Goal: Obtain resource: Obtain resource

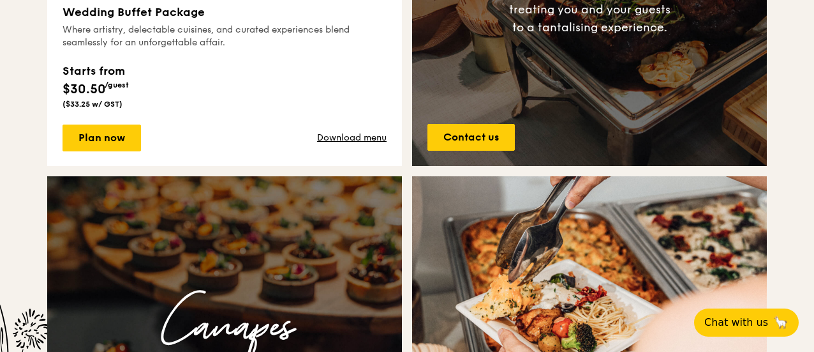
scroll to position [652, 0]
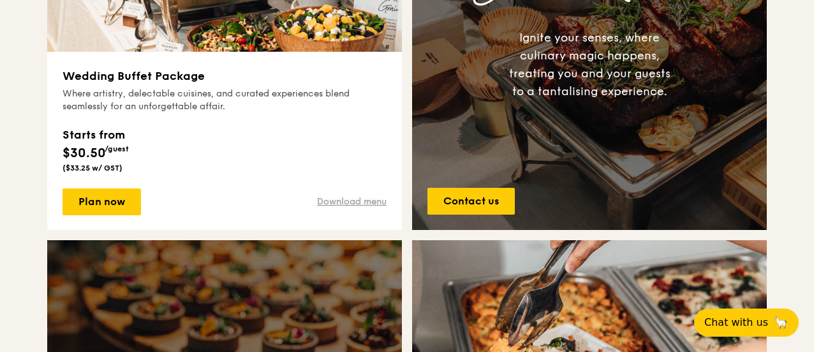
click at [346, 202] on link "Download menu" at bounding box center [352, 201] width 70 height 13
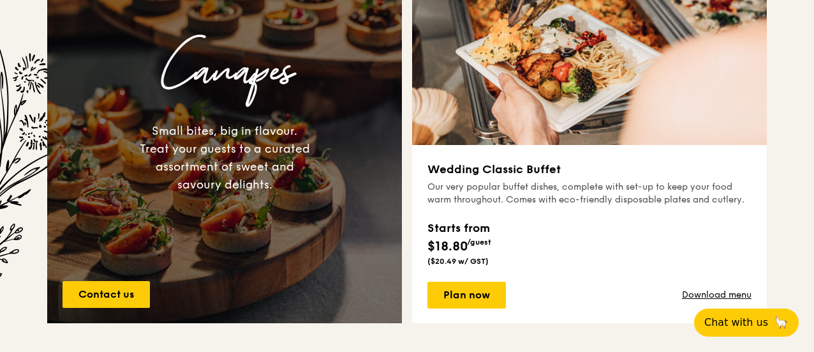
scroll to position [1035, 0]
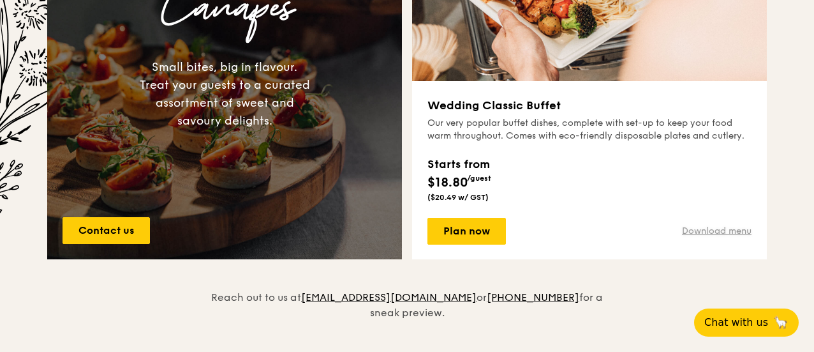
click at [719, 234] on link "Download menu" at bounding box center [717, 231] width 70 height 13
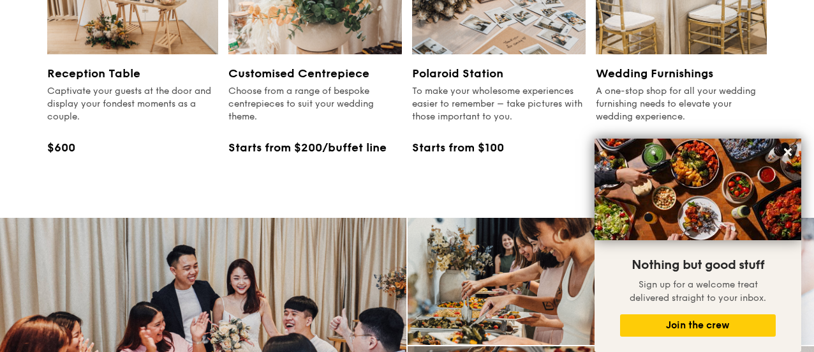
scroll to position [1610, 0]
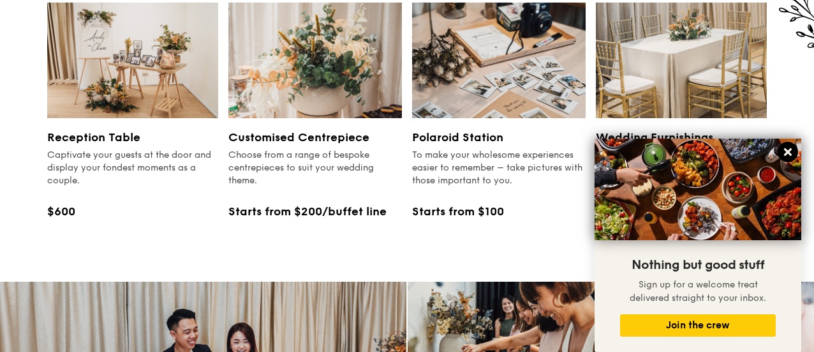
click at [786, 153] on icon at bounding box center [788, 152] width 8 height 8
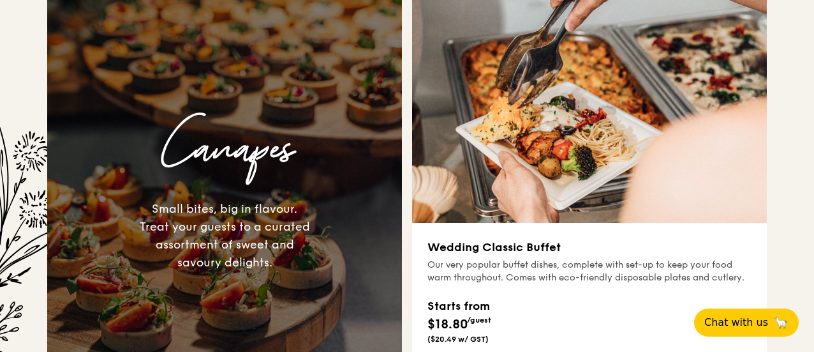
scroll to position [1021, 0]
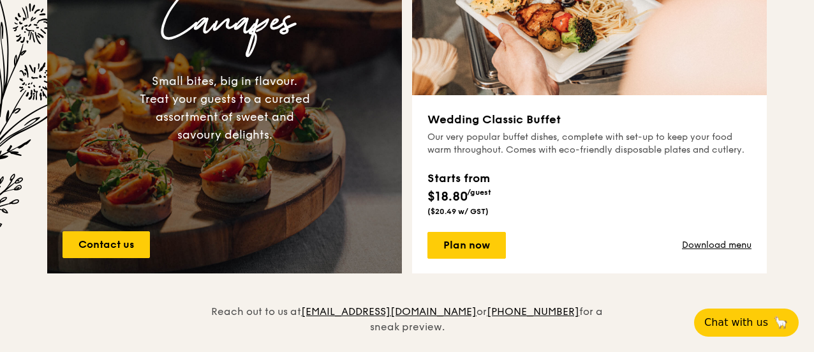
click at [319, 150] on div "Canapes Small bites, big in flavour. Treat your guests to a curated assortment …" at bounding box center [224, 72] width 355 height 244
click at [244, 47] on h3 "Canapes" at bounding box center [224, 21] width 334 height 81
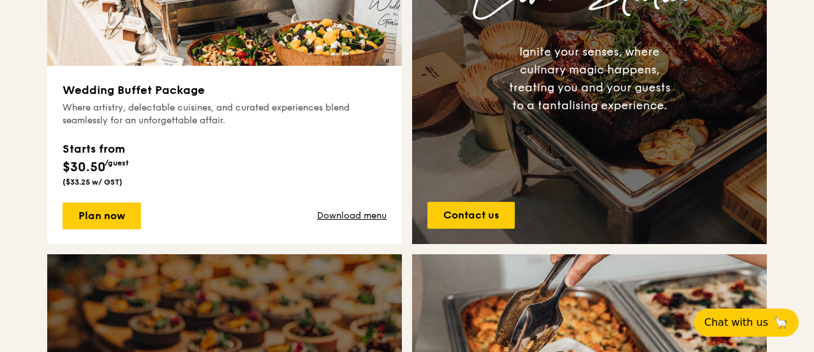
scroll to position [957, 0]
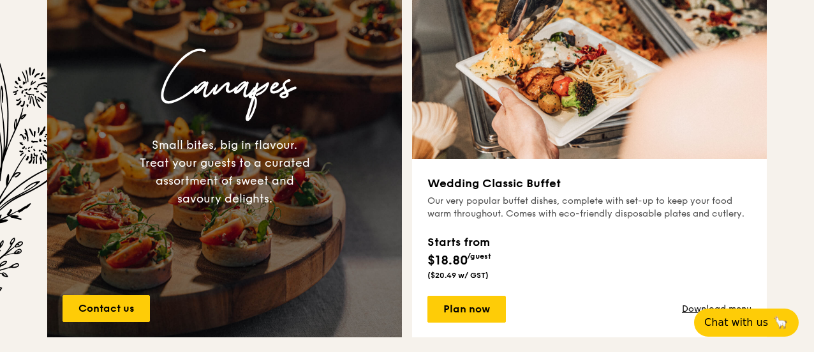
click at [140, 294] on div "Canapes Small bites, big in flavour. Treat your guests to a curated assortment …" at bounding box center [224, 136] width 355 height 402
click at [141, 306] on link "Contact us" at bounding box center [106, 308] width 87 height 27
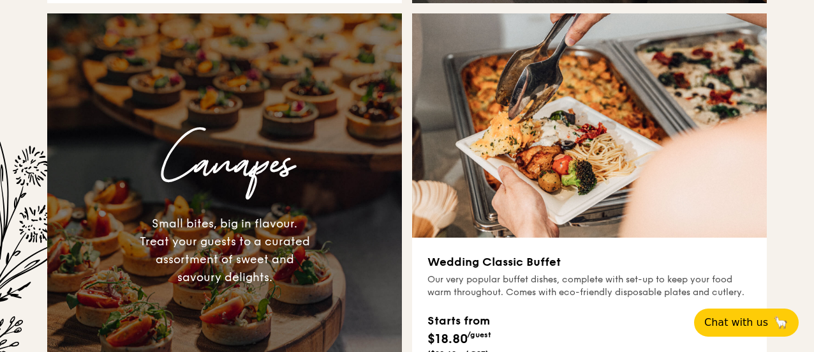
scroll to position [624, 0]
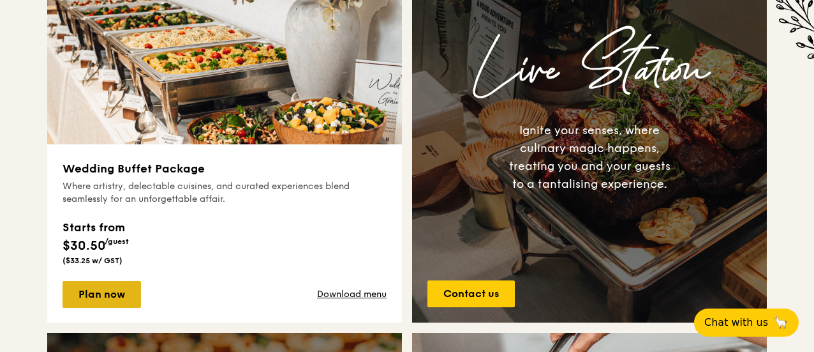
click at [132, 287] on link "Plan now" at bounding box center [102, 294] width 79 height 27
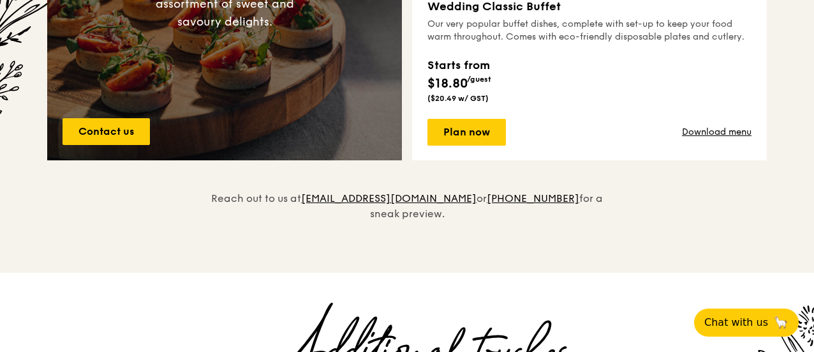
scroll to position [1070, 0]
